Goal: Task Accomplishment & Management: Use online tool/utility

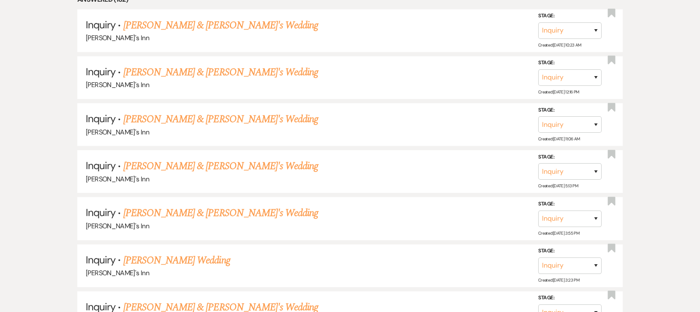
scroll to position [668, 0]
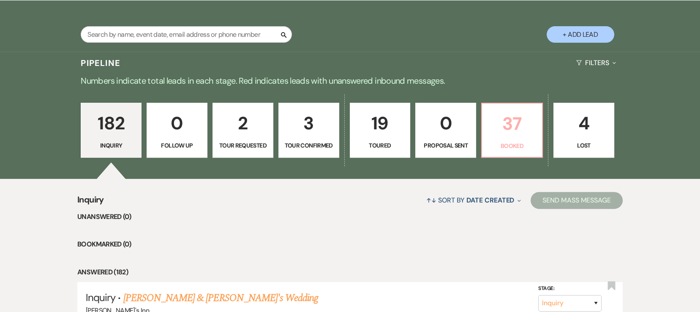
click at [511, 127] on p "37" at bounding box center [512, 123] width 50 height 28
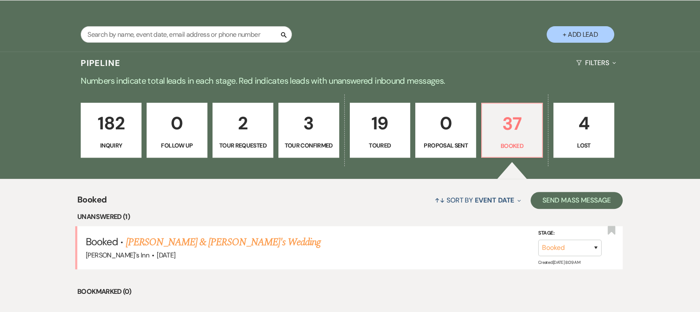
scroll to position [940, 0]
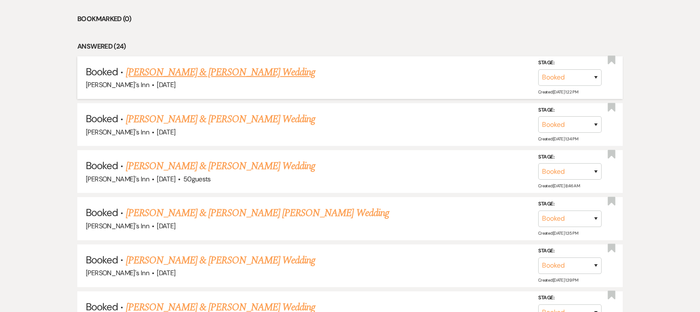
click at [247, 66] on link "[PERSON_NAME] & [PERSON_NAME] Wedding" at bounding box center [220, 72] width 189 height 15
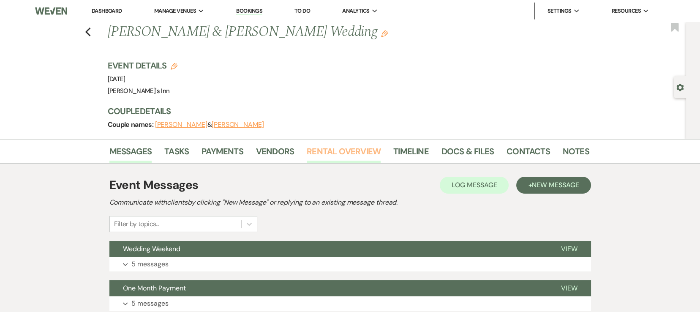
click at [338, 154] on link "Rental Overview" at bounding box center [344, 153] width 74 height 19
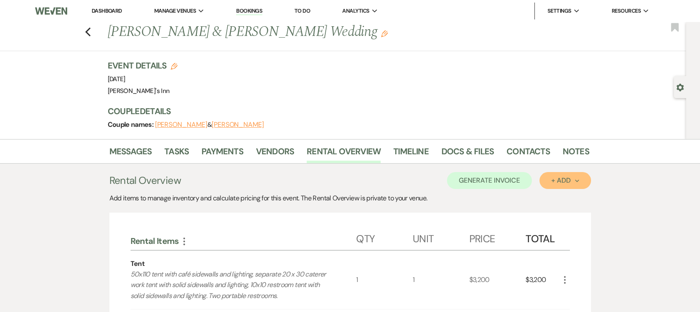
click at [567, 180] on div "+ Add Next" at bounding box center [564, 180] width 27 height 7
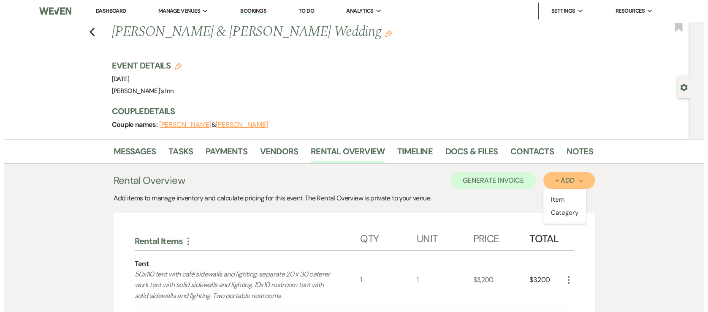
scroll to position [272, 0]
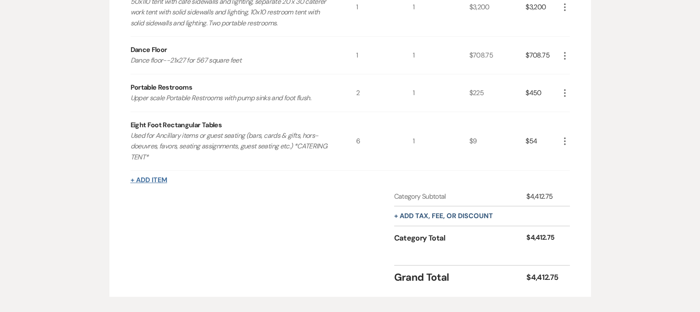
click at [152, 179] on button "+ Add Item" at bounding box center [149, 180] width 37 height 7
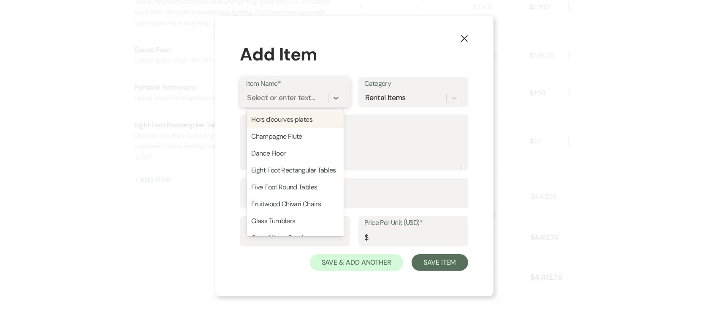
click at [292, 102] on div "Select or enter text..." at bounding box center [282, 97] width 68 height 11
click at [283, 96] on div "Select or enter text..." at bounding box center [282, 97] width 68 height 11
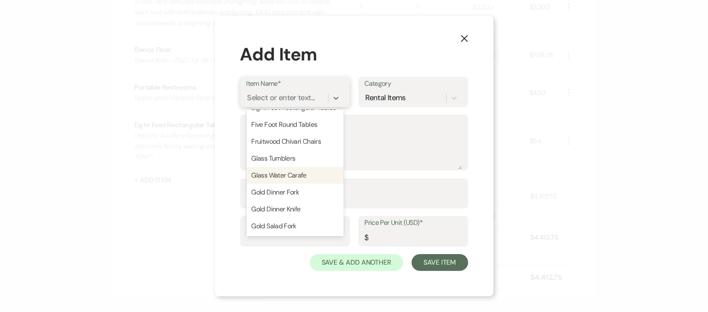
scroll to position [0, 0]
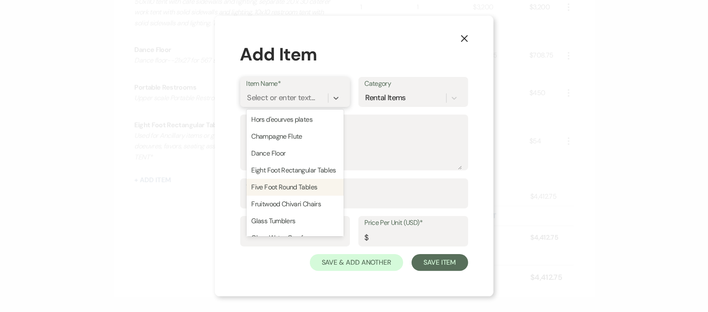
click at [321, 194] on div "Five Foot Round Tables" at bounding box center [295, 187] width 97 height 17
type textarea "Guest Seating (comfortably seats up to 8 guests)"
type input "1"
type input "10"
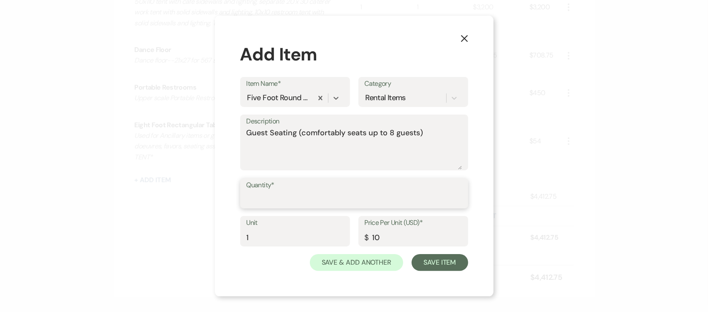
click at [316, 207] on input "Quantity*" at bounding box center [354, 199] width 215 height 16
click at [258, 199] on input "Quantity*" at bounding box center [354, 199] width 215 height 16
click at [342, 200] on input "Quantity*" at bounding box center [354, 199] width 215 height 16
drag, startPoint x: 275, startPoint y: 203, endPoint x: 292, endPoint y: 234, distance: 36.1
click at [275, 203] on input "Quantity*" at bounding box center [354, 199] width 215 height 16
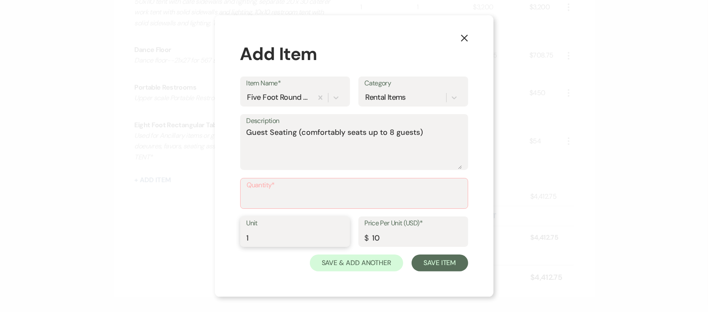
drag, startPoint x: 292, startPoint y: 238, endPoint x: 292, endPoint y: 233, distance: 5.1
click at [292, 238] on input "1" at bounding box center [295, 237] width 97 height 16
type input "1.00"
click at [288, 194] on input "Quantity*" at bounding box center [354, 199] width 215 height 16
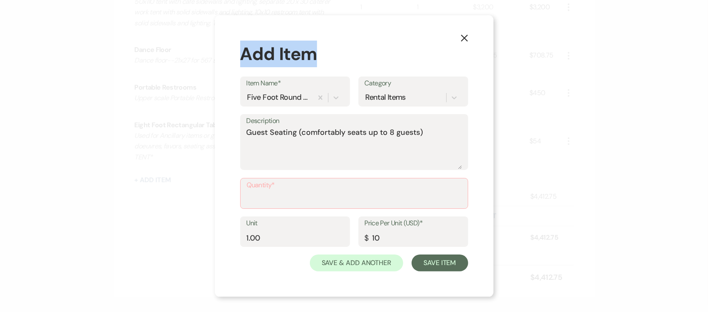
click at [468, 34] on div "X Add Item Item Name* Five Foot Round Tables Category Rental Items Description …" at bounding box center [354, 156] width 279 height 282
drag, startPoint x: 468, startPoint y: 34, endPoint x: 459, endPoint y: 36, distance: 8.7
click at [459, 36] on button "X" at bounding box center [464, 37] width 13 height 15
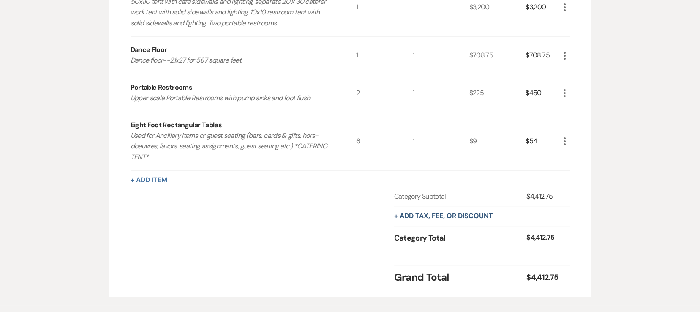
click at [165, 175] on div "+ Add Item" at bounding box center [350, 180] width 439 height 10
click at [163, 178] on button "+ Add Item" at bounding box center [149, 180] width 37 height 7
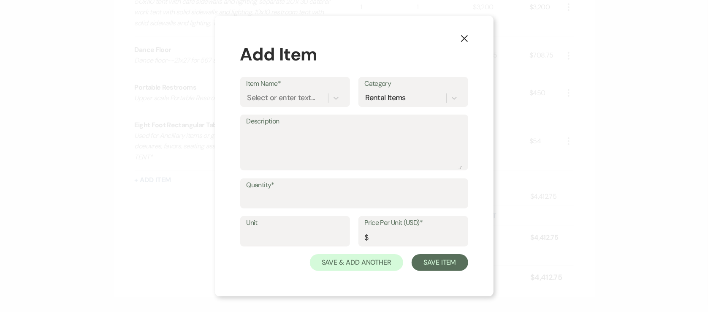
drag, startPoint x: 305, startPoint y: 87, endPoint x: 301, endPoint y: 90, distance: 5.4
click at [305, 87] on label "Item Name*" at bounding box center [295, 84] width 97 height 12
click at [248, 92] on input "Item Name*" at bounding box center [248, 97] width 1 height 11
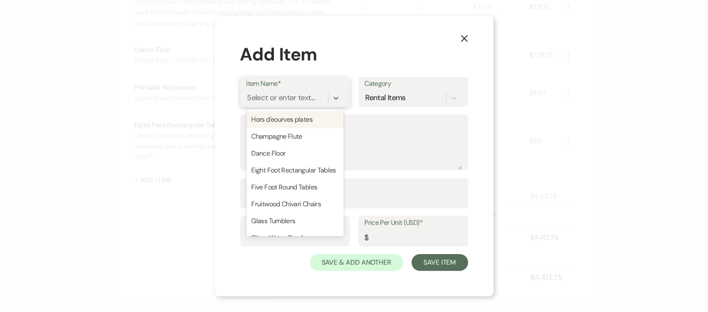
click at [294, 99] on div "Select or enter text..." at bounding box center [282, 97] width 68 height 11
click at [294, 196] on div "Five Foot Round Tables" at bounding box center [295, 187] width 97 height 17
type textarea "Guest Seating (comfortably seats up to 8 guests)"
type input "1"
type input "10"
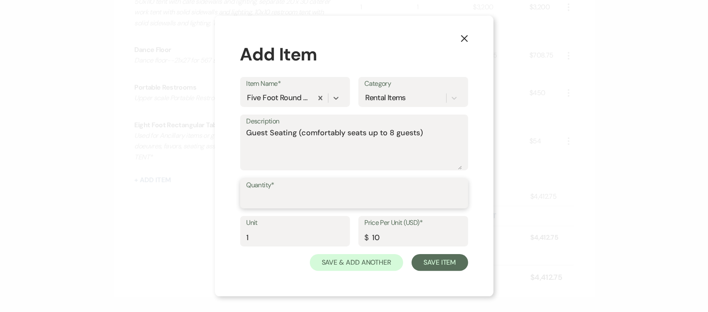
click at [294, 196] on input "Quantity*" at bounding box center [354, 199] width 215 height 16
click at [272, 192] on input "Quantity*" at bounding box center [354, 199] width 215 height 16
